Goal: Information Seeking & Learning: Learn about a topic

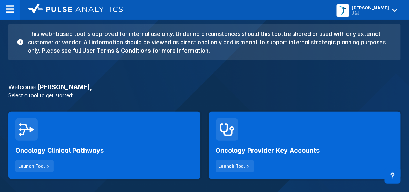
scroll to position [153, 0]
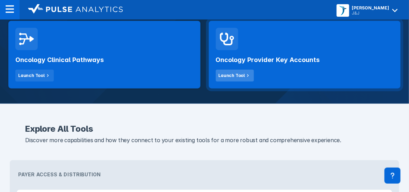
click at [242, 75] on div "Launch Tool" at bounding box center [232, 76] width 27 height 6
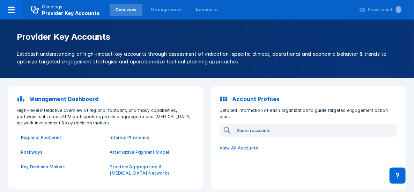
click at [257, 126] on input "search" at bounding box center [315, 130] width 162 height 11
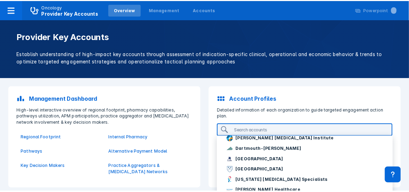
scroll to position [384, 0]
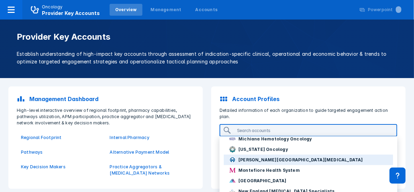
click at [272, 157] on p "Moffitt Cancer Center & Research Institute" at bounding box center [301, 160] width 125 height 6
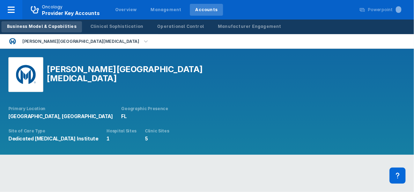
click at [286, 146] on html "Oncology Provider Key Accounts Overview Management Accounts Powerpoint ... Busi…" at bounding box center [207, 81] width 414 height 163
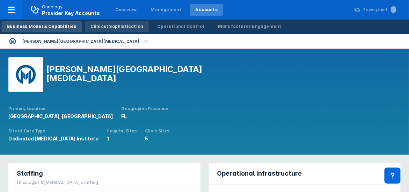
click at [112, 27] on div "Clinical Sophistication" at bounding box center [116, 26] width 53 height 6
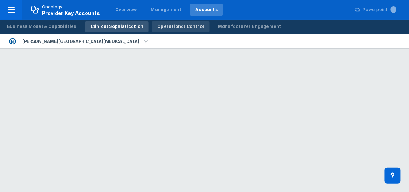
click at [159, 27] on div "Operational Control" at bounding box center [180, 26] width 47 height 6
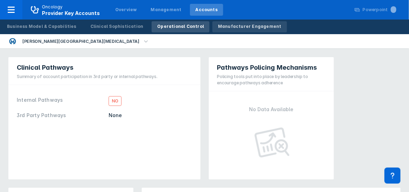
click at [226, 28] on div "Manufacturer Engagement" at bounding box center [250, 26] width 64 height 6
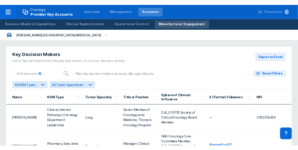
scroll to position [17, 0]
